Goal: Task Accomplishment & Management: Manage account settings

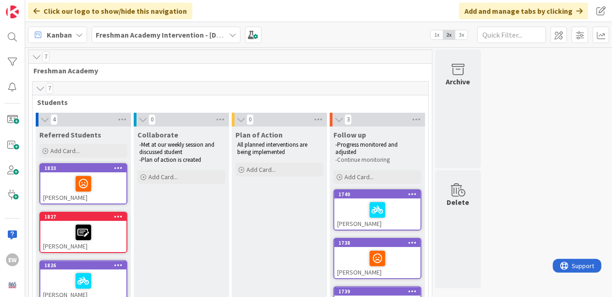
click at [109, 188] on div at bounding box center [83, 183] width 81 height 19
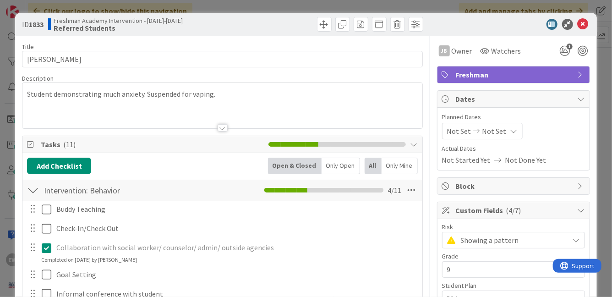
click at [223, 95] on div "Student demonstrating much anxiety. Suspended for vaping." at bounding box center [221, 105] width 399 height 45
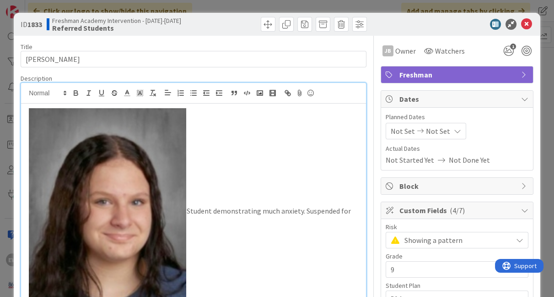
click at [183, 127] on img at bounding box center [106, 211] width 161 height 212
click at [174, 130] on img at bounding box center [106, 211] width 161 height 212
click at [181, 154] on img at bounding box center [106, 211] width 161 height 212
click at [178, 119] on img at bounding box center [106, 211] width 161 height 212
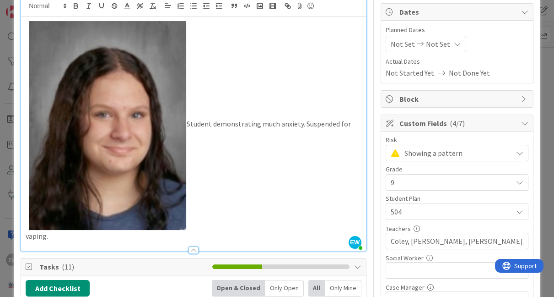
scroll to position [87, 0]
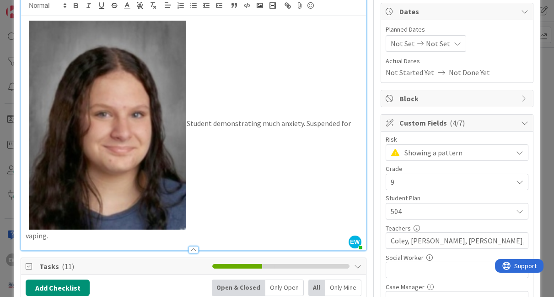
click at [129, 141] on img at bounding box center [106, 124] width 161 height 212
click at [163, 208] on img at bounding box center [106, 124] width 161 height 212
click at [189, 123] on p "Student demonstrating much anxiety. Suspended for vaping." at bounding box center [194, 129] width 336 height 223
click at [188, 123] on p "Student demonstrating much anxiety. Suspended for vaping." at bounding box center [194, 129] width 336 height 223
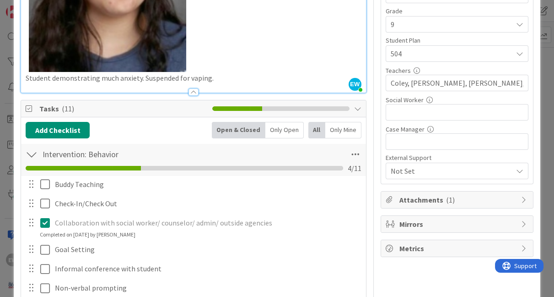
scroll to position [261, 0]
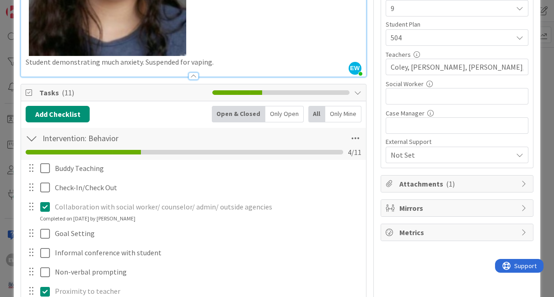
click at [410, 178] on span "Attachments ( 1 )" at bounding box center [458, 183] width 117 height 11
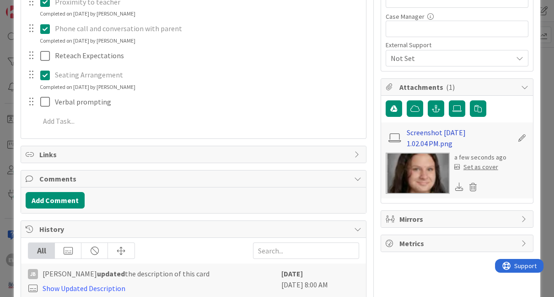
scroll to position [360, 0]
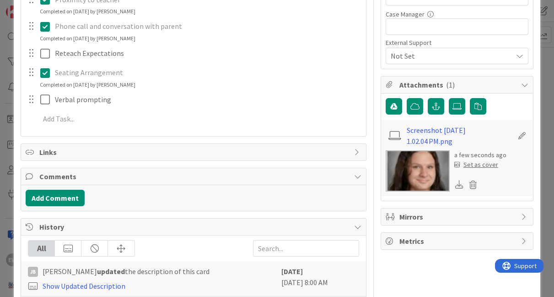
click at [473, 165] on div "Set as cover" at bounding box center [477, 165] width 44 height 10
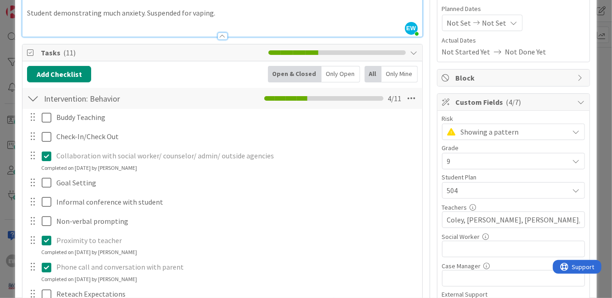
scroll to position [0, 0]
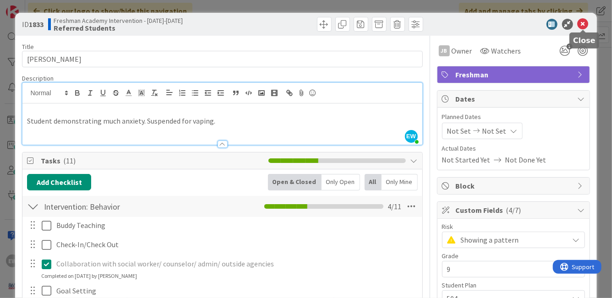
click at [581, 25] on icon at bounding box center [582, 24] width 11 height 11
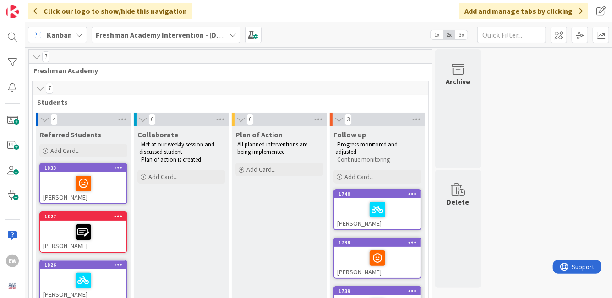
click at [460, 38] on span "3x" at bounding box center [461, 34] width 12 height 9
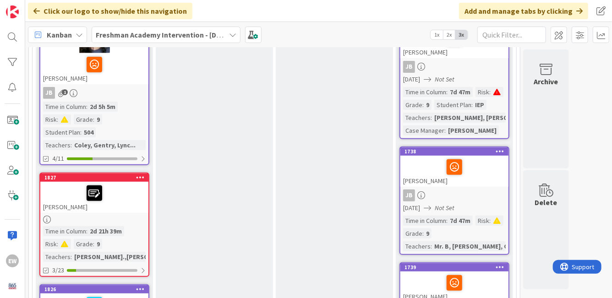
scroll to position [173, 0]
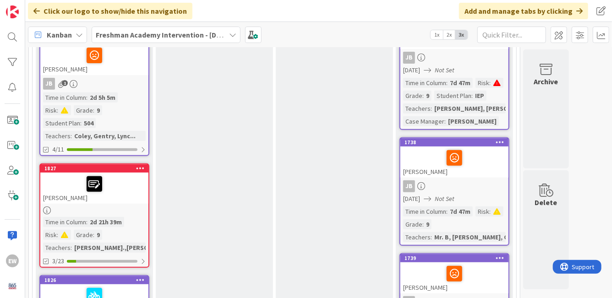
click at [113, 197] on div "[PERSON_NAME]" at bounding box center [94, 188] width 108 height 31
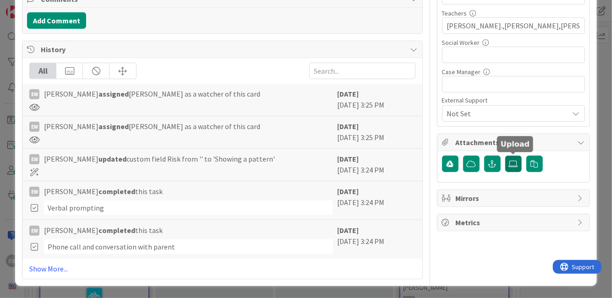
click at [509, 163] on icon at bounding box center [513, 163] width 9 height 7
click at [505, 156] on input "file" at bounding box center [505, 156] width 0 height 0
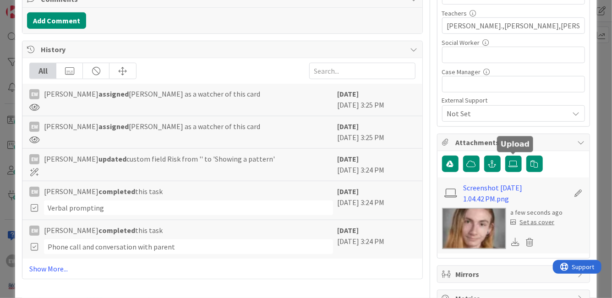
click at [526, 220] on div "Set as cover" at bounding box center [533, 222] width 44 height 10
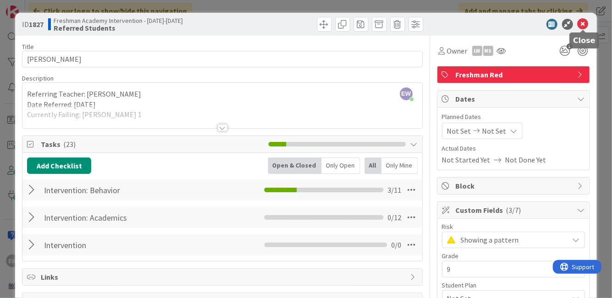
click at [581, 25] on icon at bounding box center [582, 24] width 11 height 11
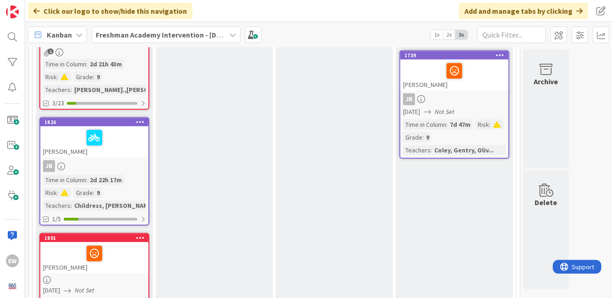
scroll to position [377, 0]
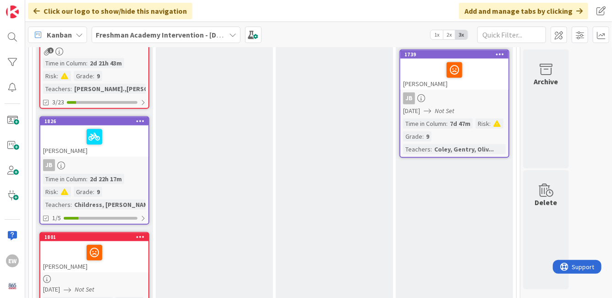
click at [125, 147] on div "[PERSON_NAME]" at bounding box center [94, 140] width 108 height 31
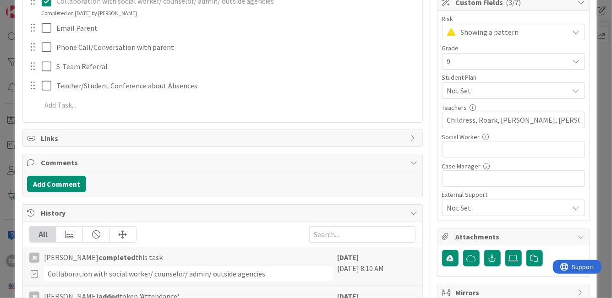
scroll to position [229, 0]
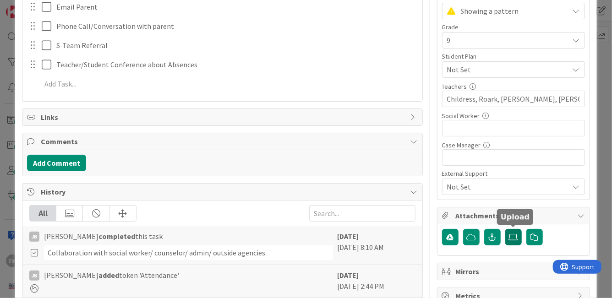
click at [508, 238] on label at bounding box center [513, 237] width 16 height 16
click at [505, 229] on input "file" at bounding box center [505, 229] width 0 height 0
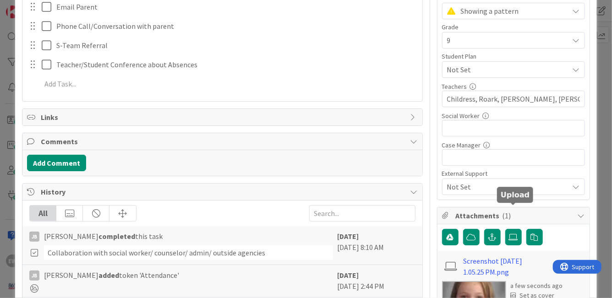
scroll to position [351, 0]
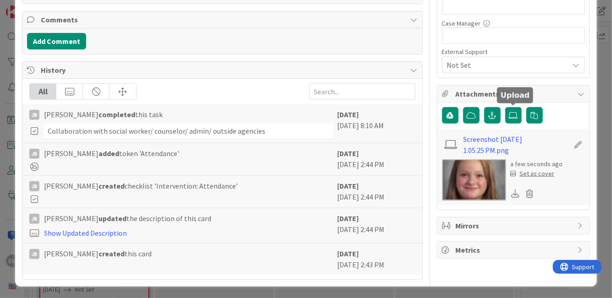
click at [530, 174] on div "Set as cover" at bounding box center [533, 174] width 44 height 10
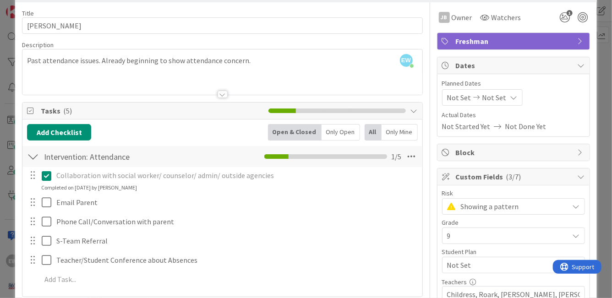
scroll to position [0, 0]
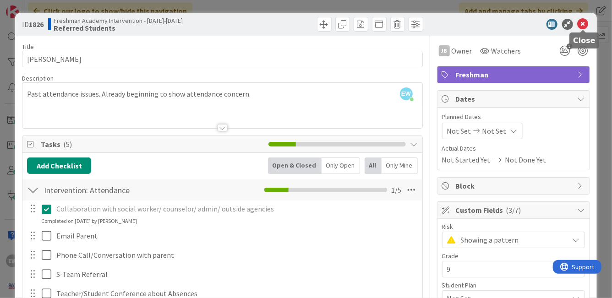
click at [581, 28] on icon at bounding box center [582, 24] width 11 height 11
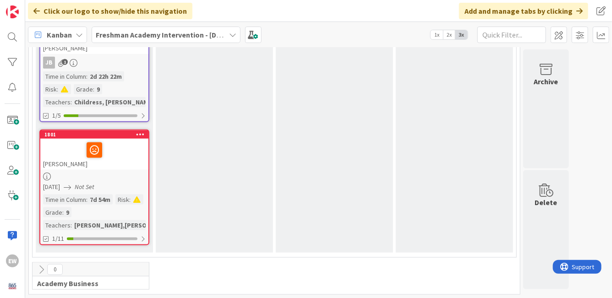
click at [127, 147] on div at bounding box center [94, 150] width 103 height 19
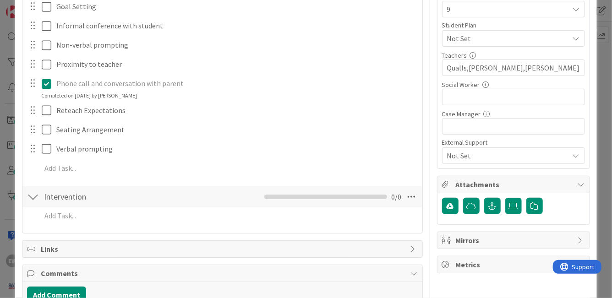
scroll to position [264, 0]
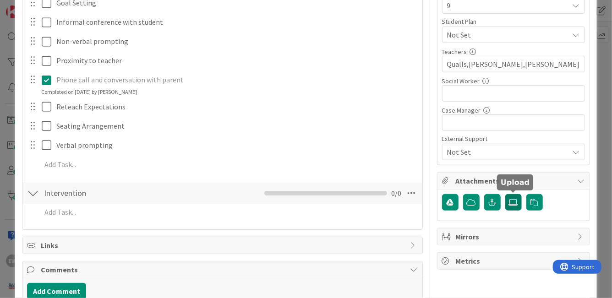
click at [515, 202] on icon at bounding box center [513, 202] width 9 height 7
click at [505, 194] on input "file" at bounding box center [505, 194] width 0 height 0
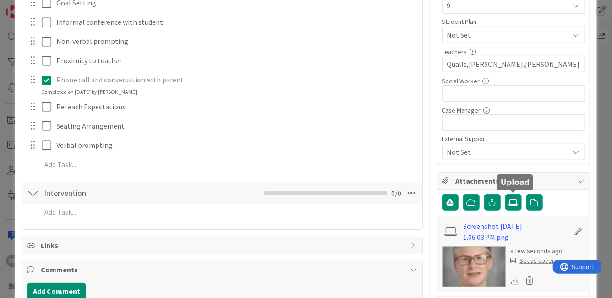
click at [546, 263] on div "Set as cover" at bounding box center [533, 261] width 44 height 10
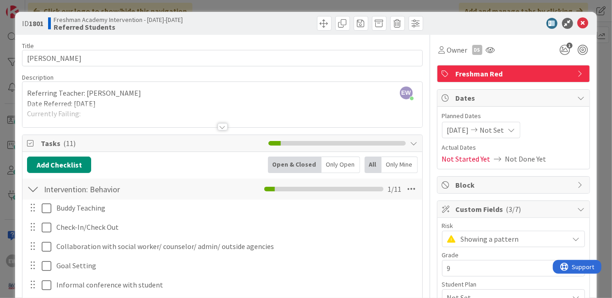
scroll to position [0, 0]
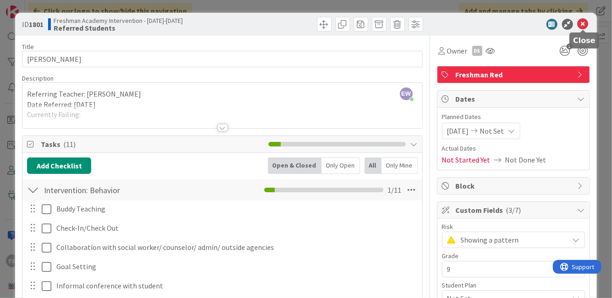
click at [581, 24] on icon at bounding box center [582, 24] width 11 height 11
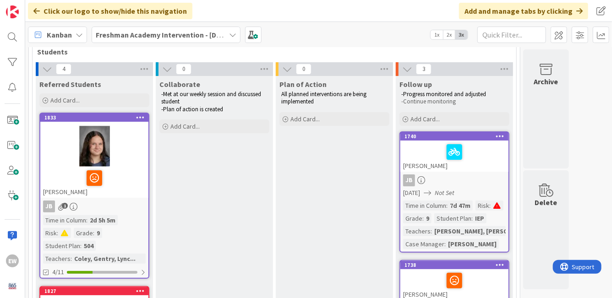
scroll to position [75, 0]
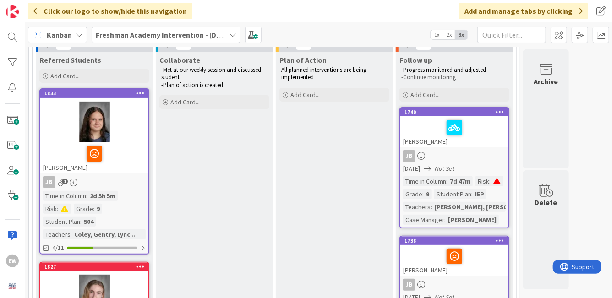
click at [490, 130] on div at bounding box center [454, 127] width 103 height 19
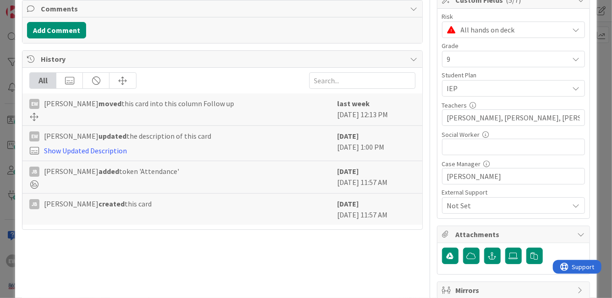
scroll to position [254, 0]
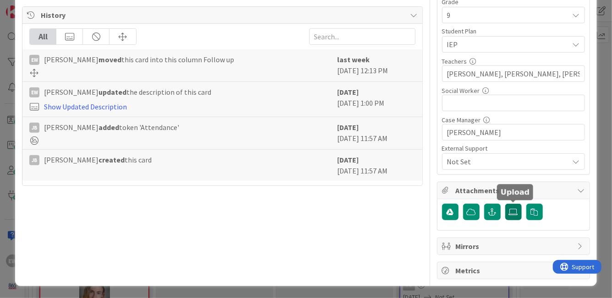
click at [512, 208] on icon at bounding box center [513, 211] width 9 height 7
click at [505, 204] on input "file" at bounding box center [505, 204] width 0 height 0
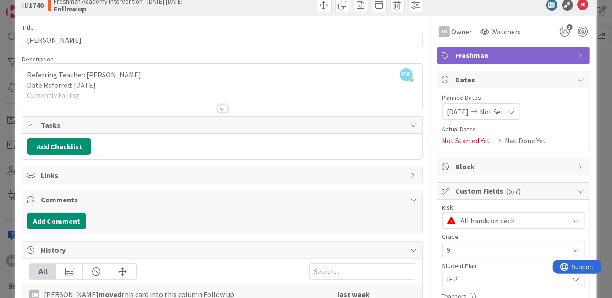
scroll to position [0, 0]
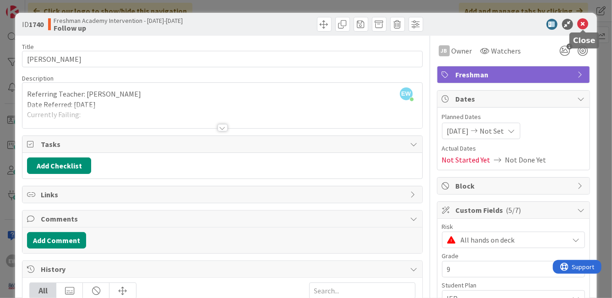
click at [582, 27] on icon at bounding box center [582, 24] width 11 height 11
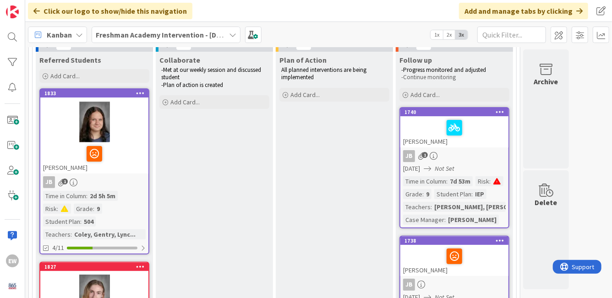
click at [470, 136] on div at bounding box center [454, 127] width 103 height 19
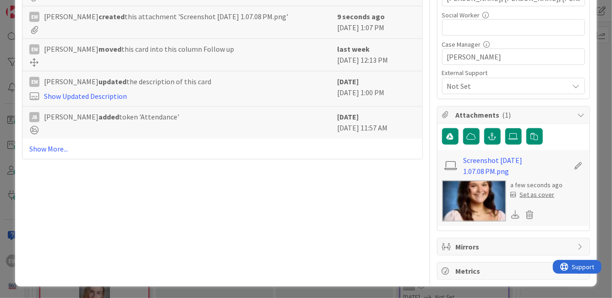
click at [547, 196] on div "Set as cover" at bounding box center [533, 195] width 44 height 10
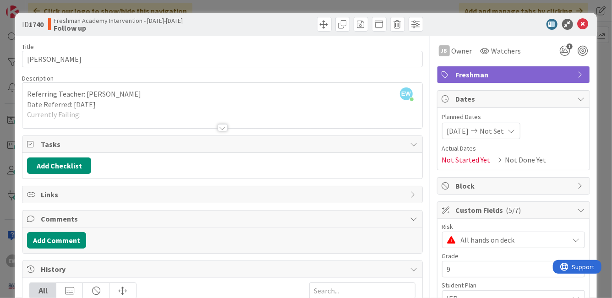
click at [584, 27] on icon at bounding box center [582, 24] width 11 height 11
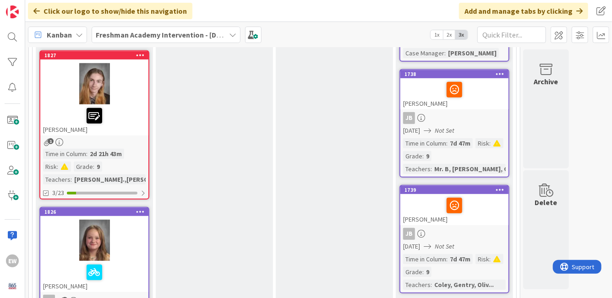
click at [474, 103] on div "[PERSON_NAME]" at bounding box center [454, 93] width 108 height 31
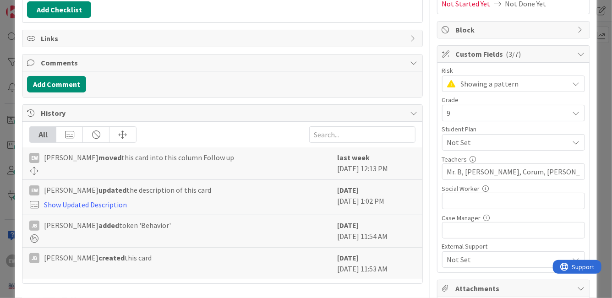
scroll to position [254, 0]
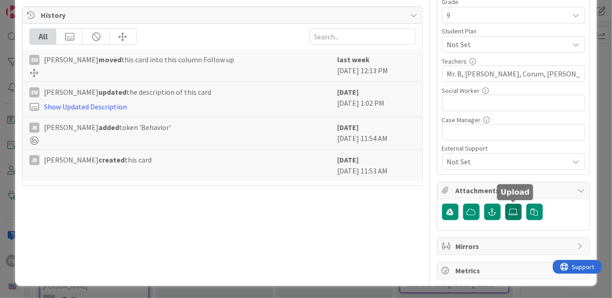
click at [511, 210] on icon at bounding box center [513, 211] width 9 height 7
click at [505, 204] on input "file" at bounding box center [505, 204] width 0 height 0
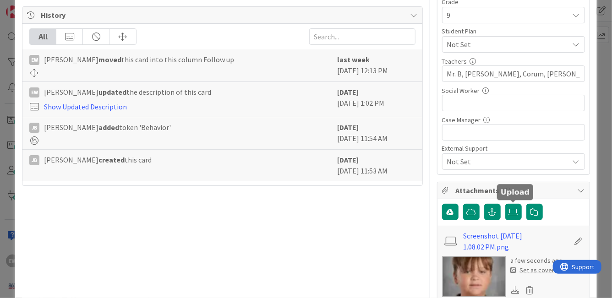
click at [532, 270] on div "Set as cover" at bounding box center [533, 271] width 44 height 10
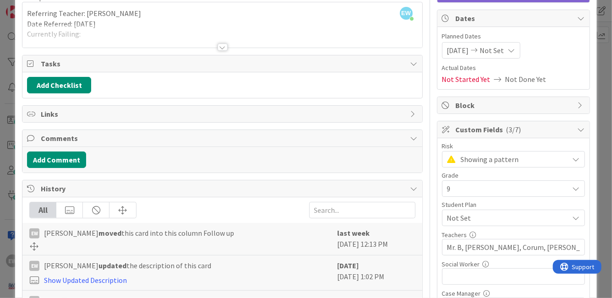
scroll to position [0, 0]
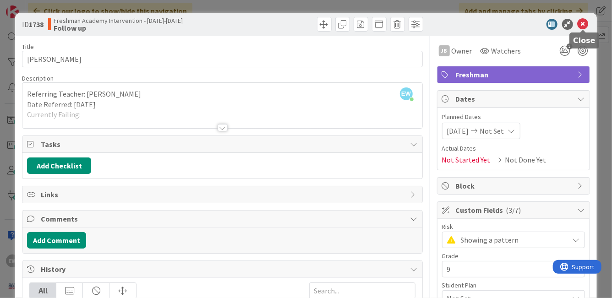
click at [582, 26] on icon at bounding box center [582, 24] width 11 height 11
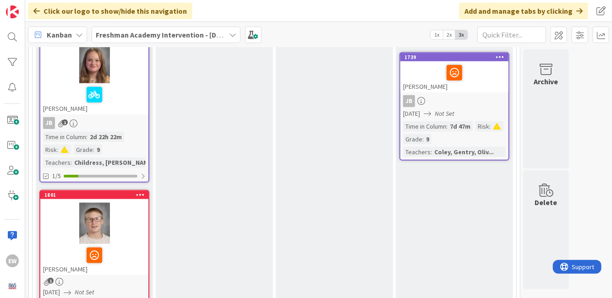
click at [478, 77] on div at bounding box center [454, 72] width 103 height 19
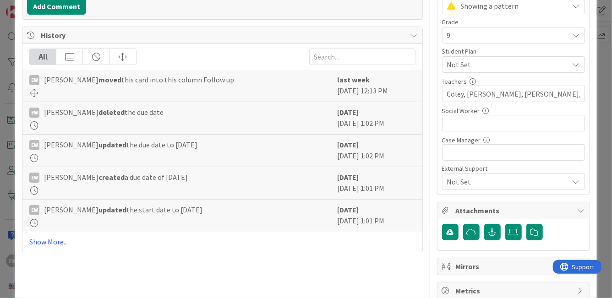
scroll to position [234, 0]
click at [511, 234] on icon at bounding box center [513, 232] width 9 height 7
click at [505, 224] on input "file" at bounding box center [505, 224] width 0 height 0
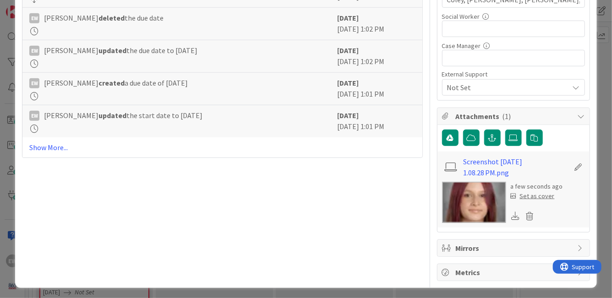
scroll to position [330, 0]
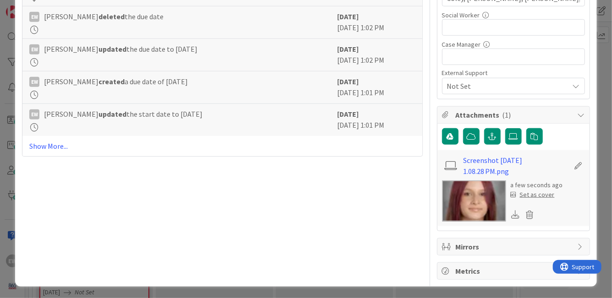
click at [535, 197] on div "Set as cover" at bounding box center [533, 195] width 44 height 10
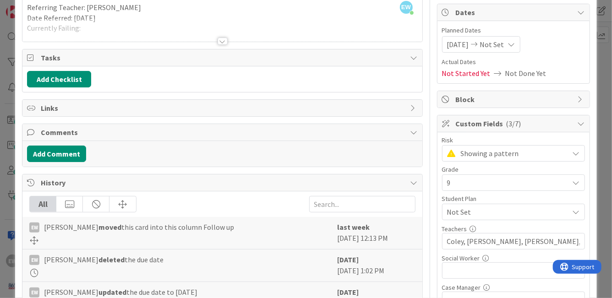
scroll to position [0, 0]
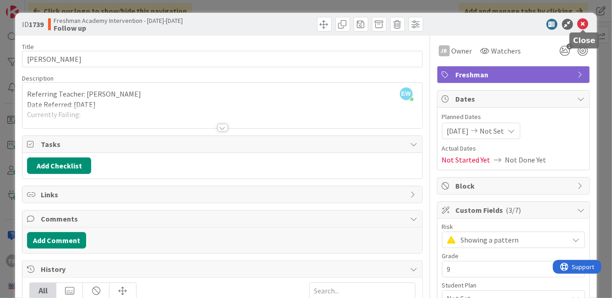
click at [580, 25] on icon at bounding box center [582, 24] width 11 height 11
